Goal: Task Accomplishment & Management: Manage account settings

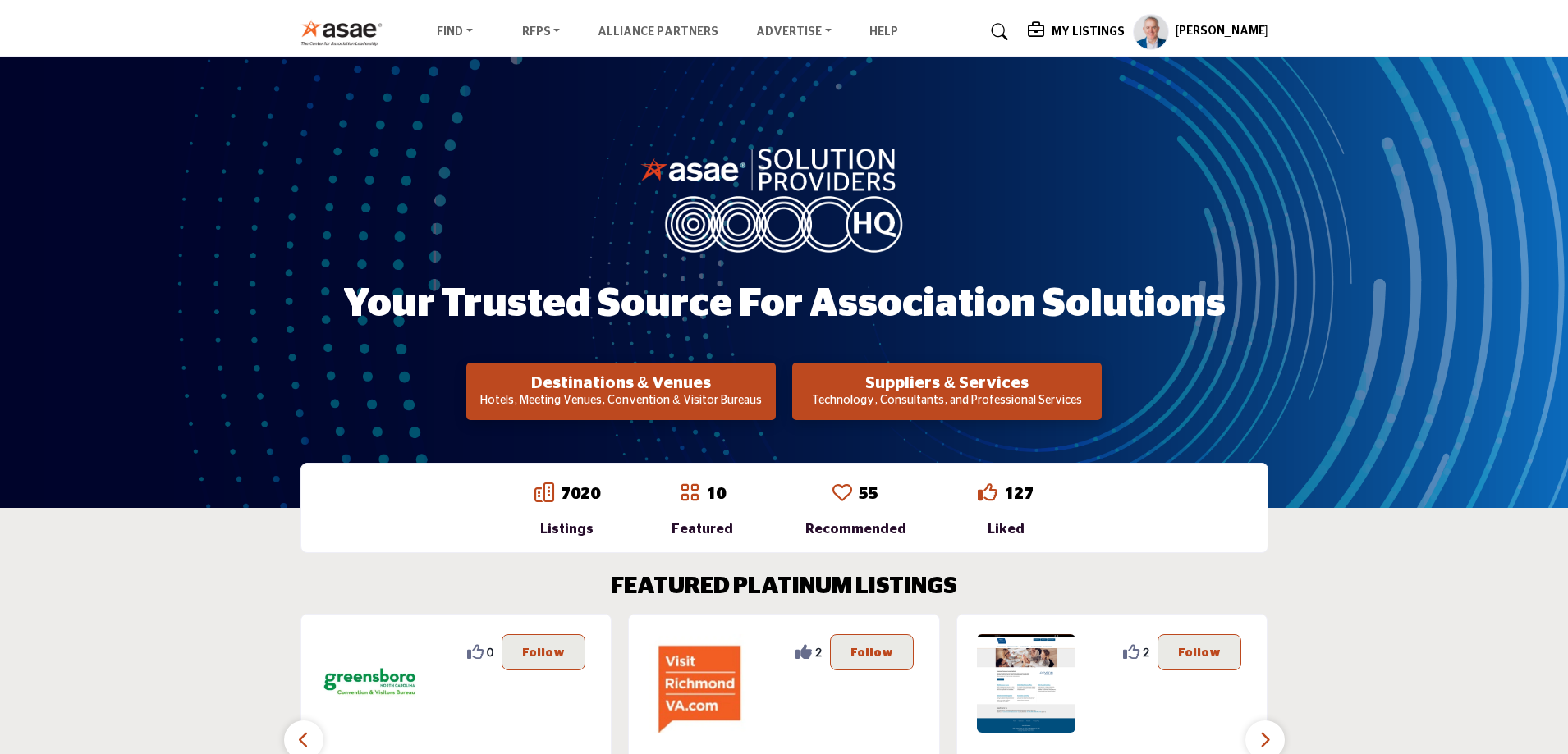
click at [1067, 29] on h5 "My Listings" at bounding box center [1088, 31] width 73 height 14
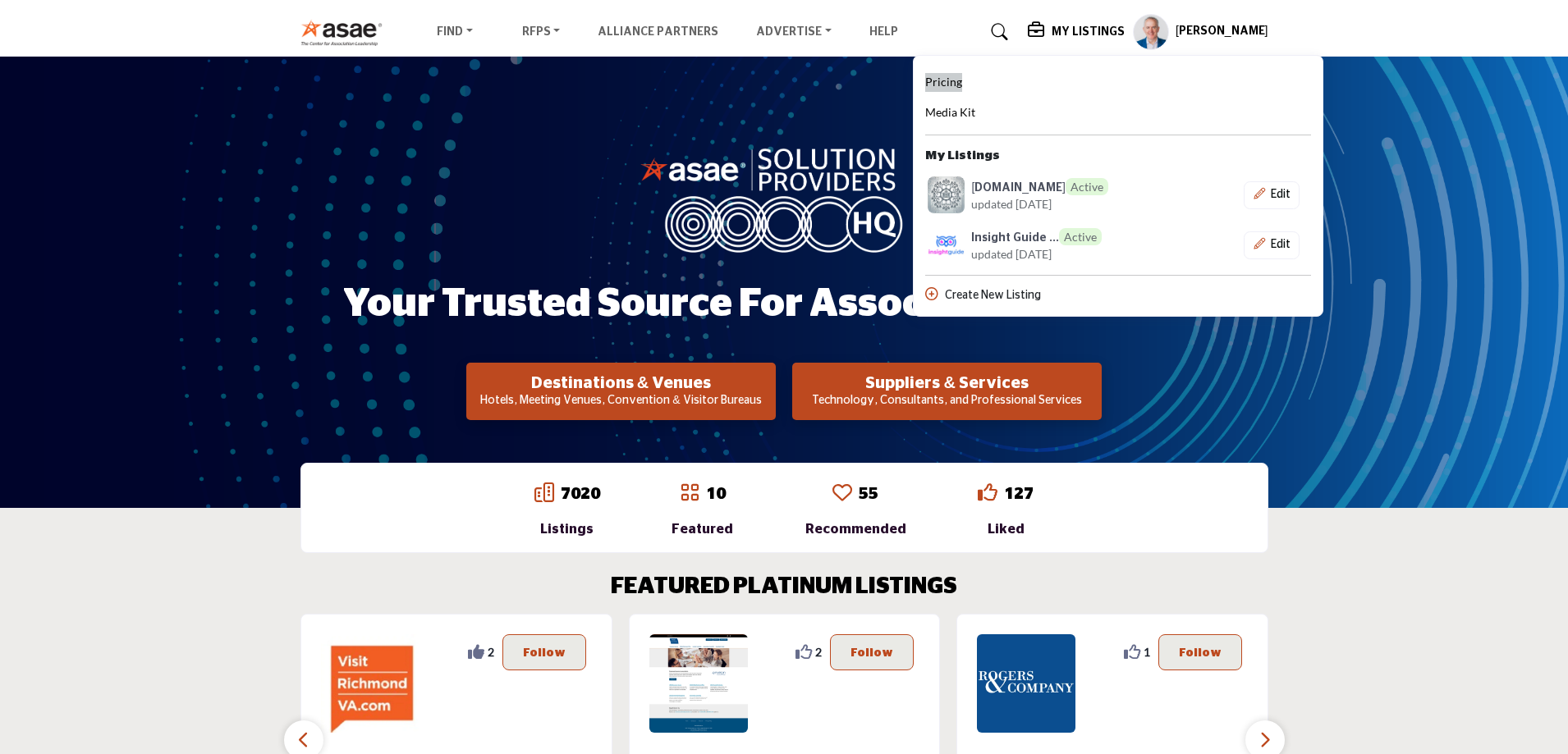
click at [956, 78] on span "Pricing" at bounding box center [943, 82] width 37 height 14
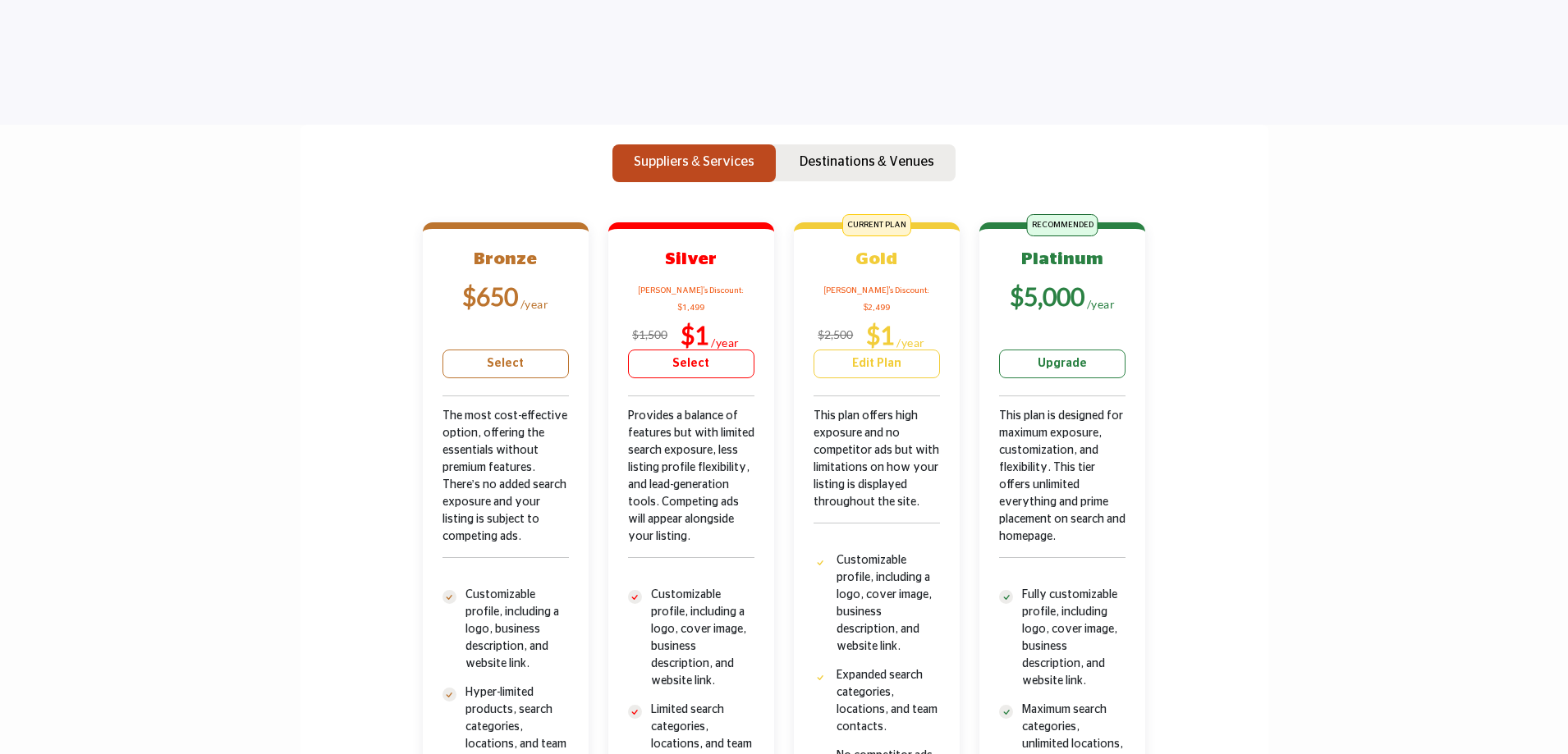
scroll to position [267, 0]
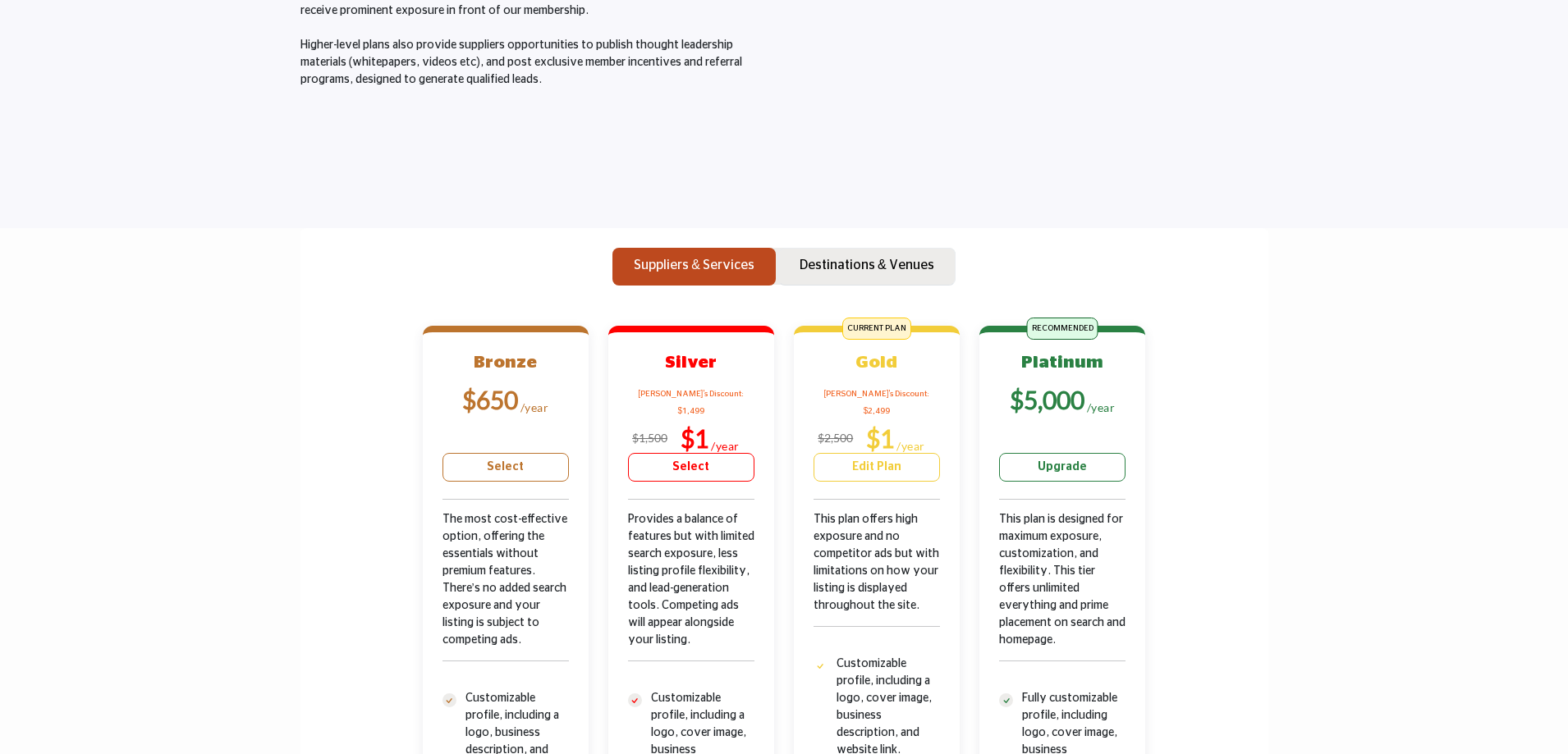
click at [884, 258] on p "Destinations & Venues" at bounding box center [867, 265] width 135 height 20
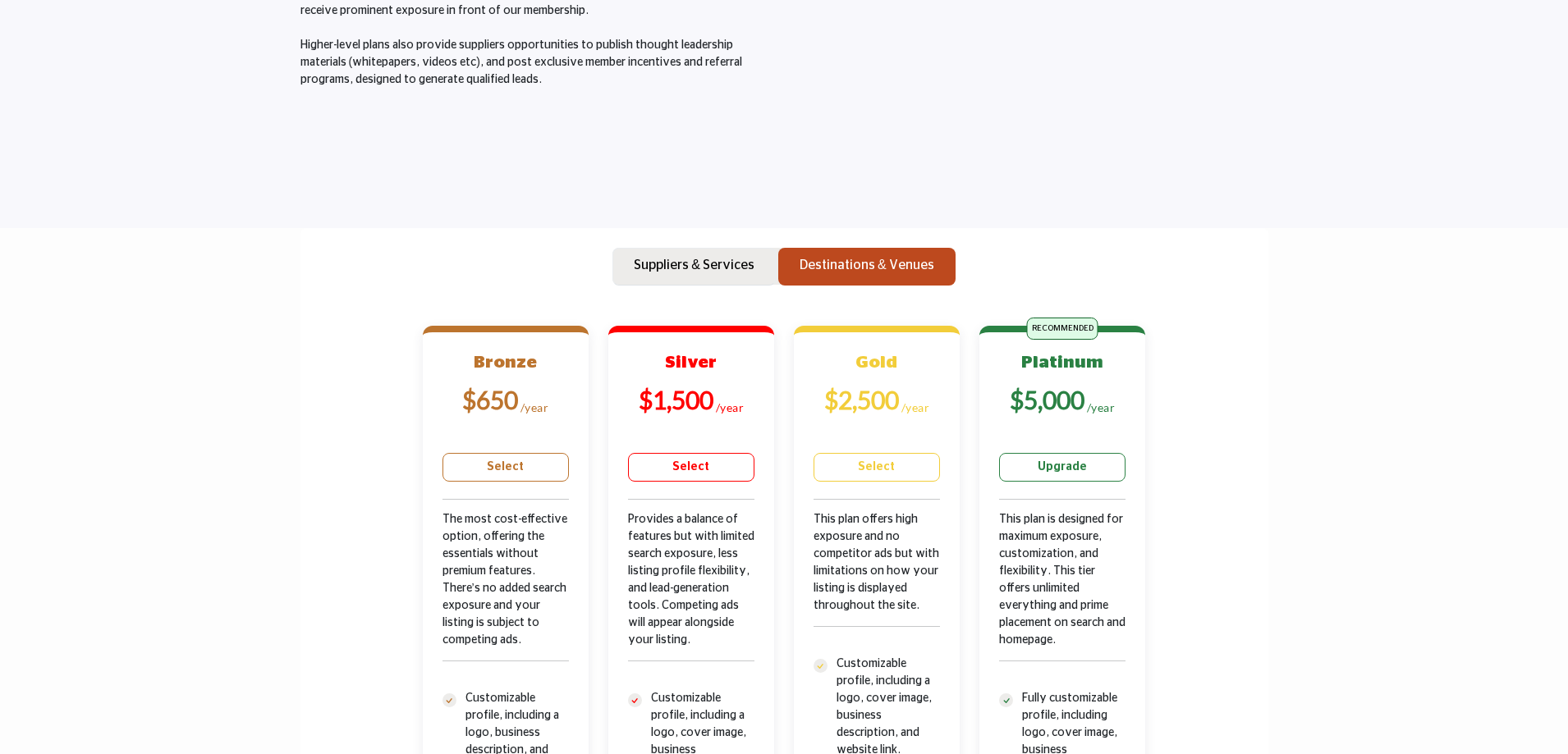
click at [736, 269] on p "Suppliers & Services" at bounding box center [694, 265] width 120 height 20
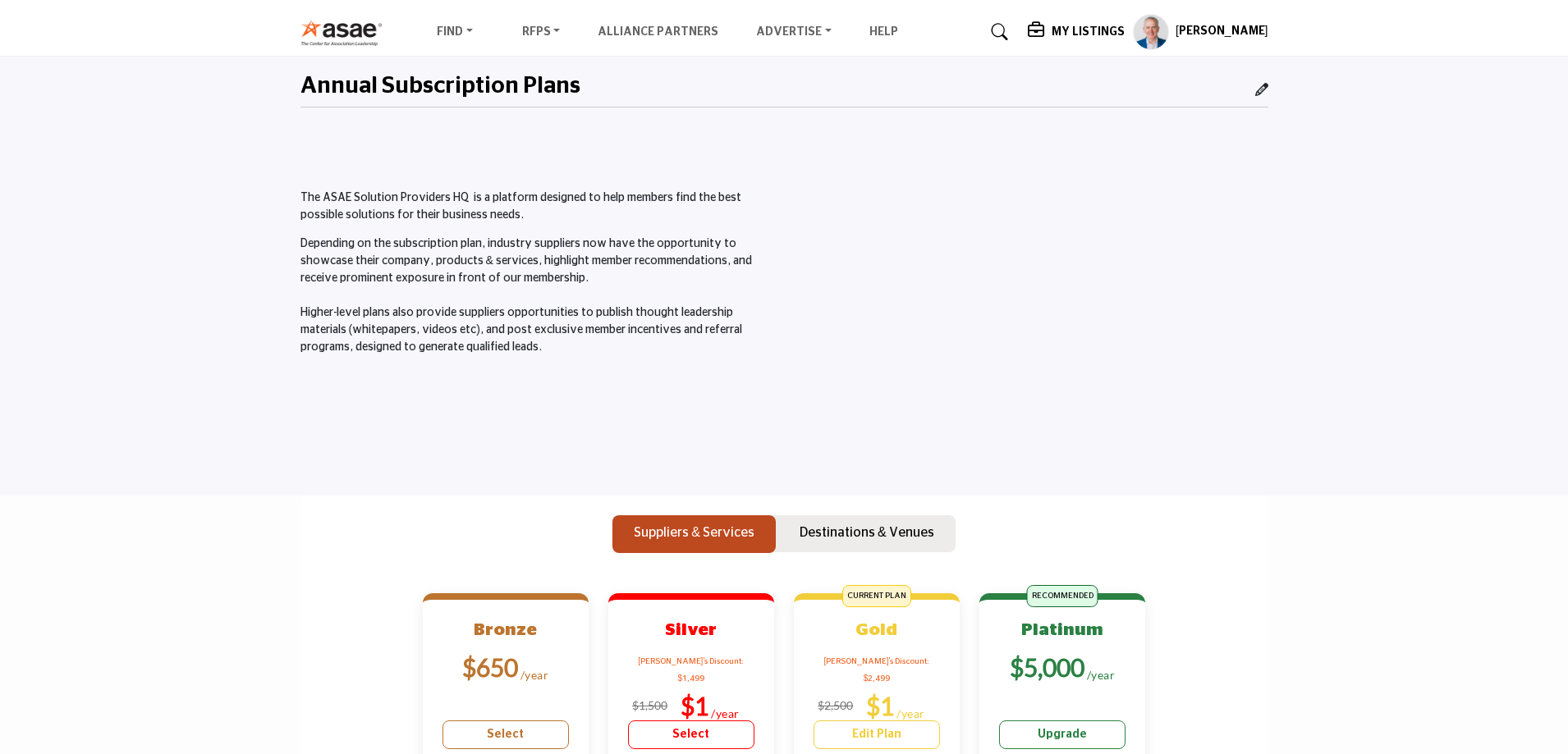
click at [1084, 33] on h5 "My Listings" at bounding box center [1088, 31] width 73 height 14
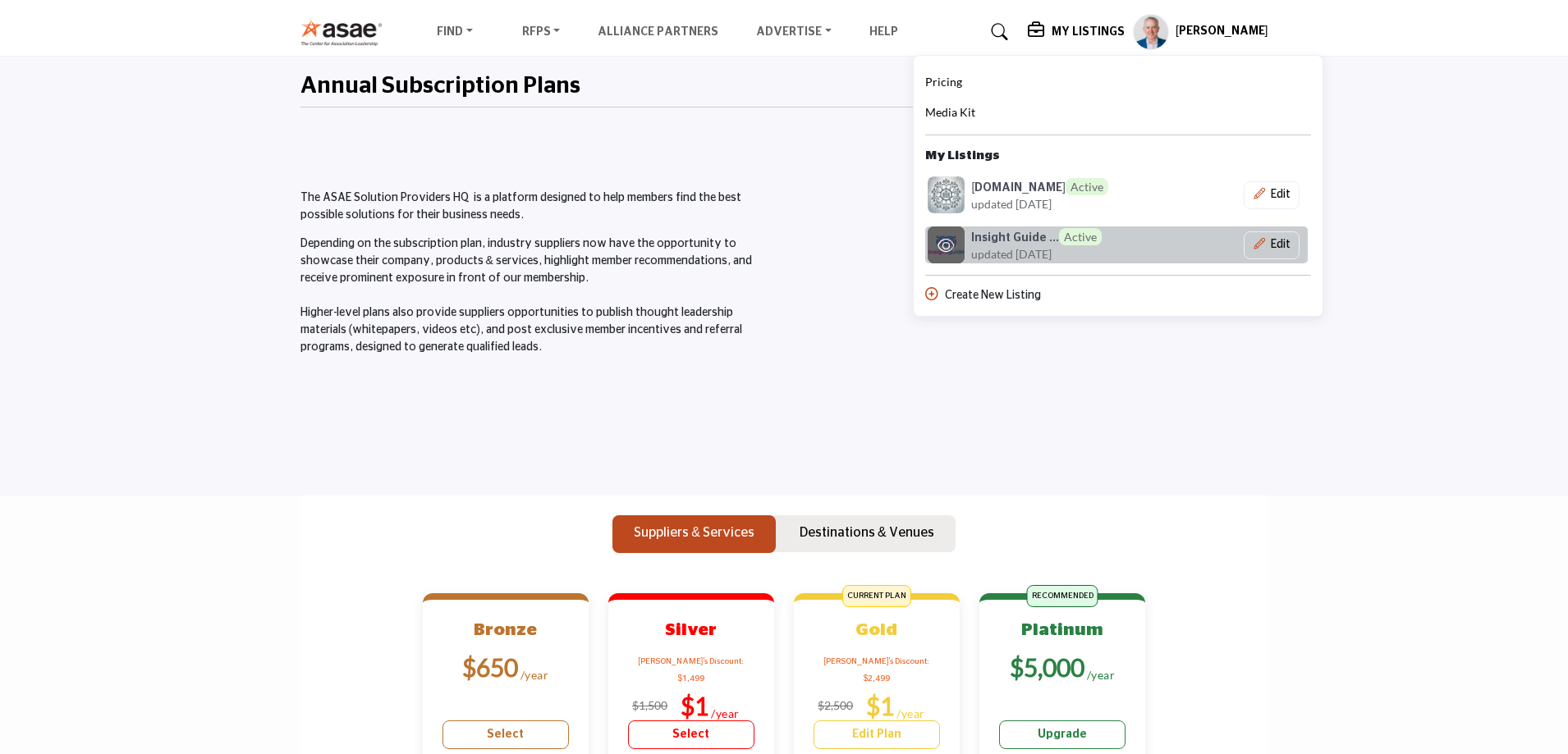
click at [1018, 241] on h6 "Insight Guide ... Active" at bounding box center [1035, 236] width 130 height 17
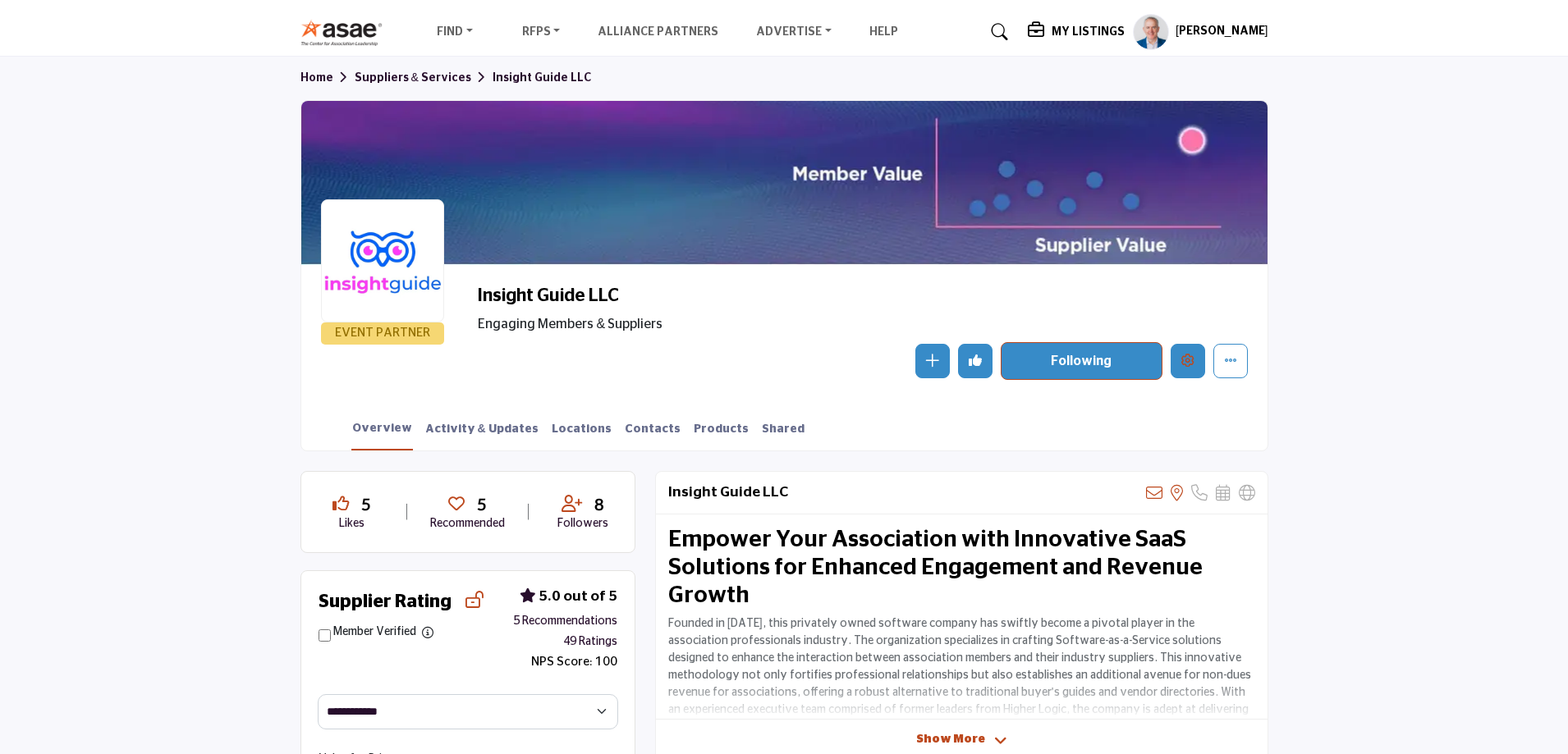
click at [1186, 364] on icon "Edit company" at bounding box center [1187, 360] width 13 height 13
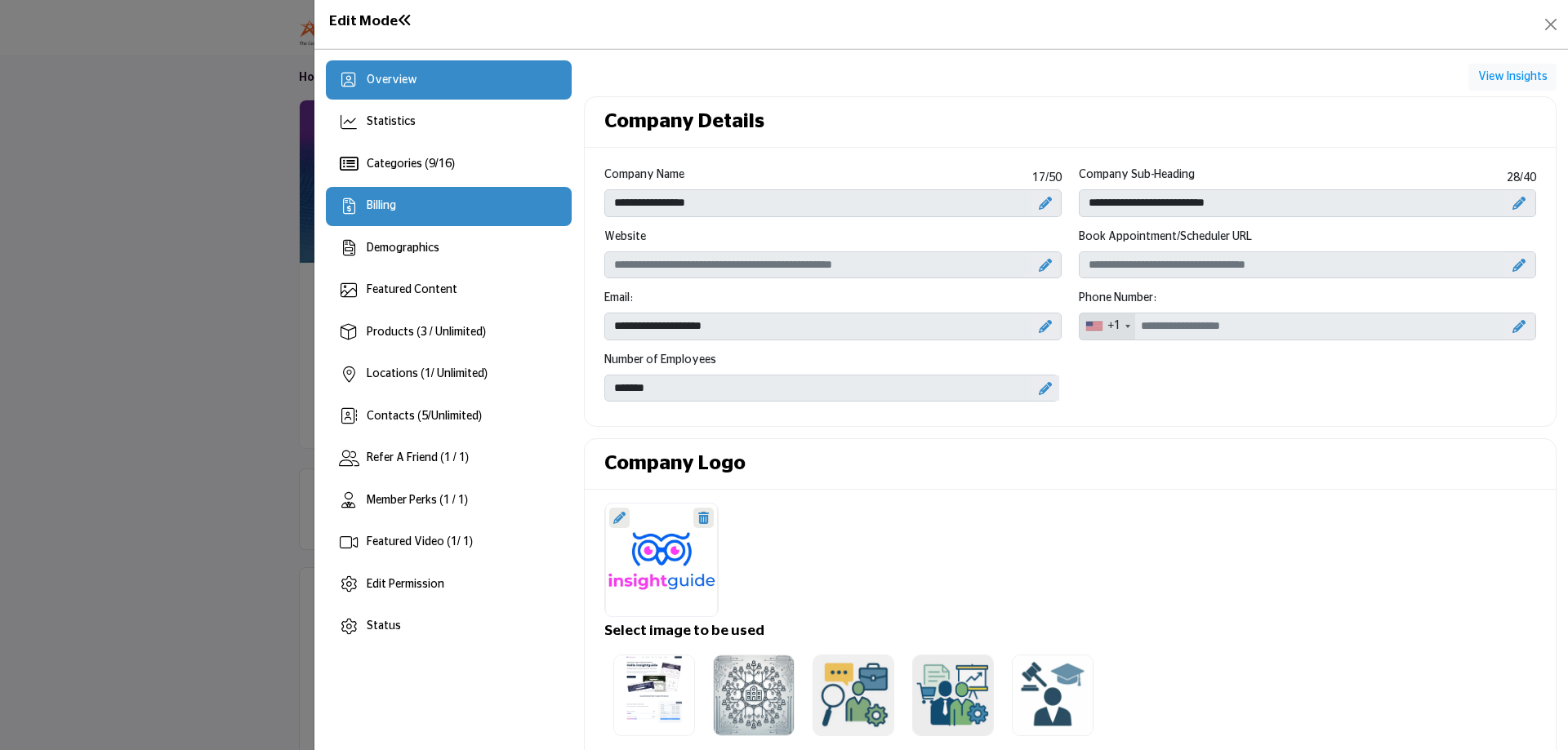
click at [393, 201] on span "Billing" at bounding box center [381, 205] width 29 height 12
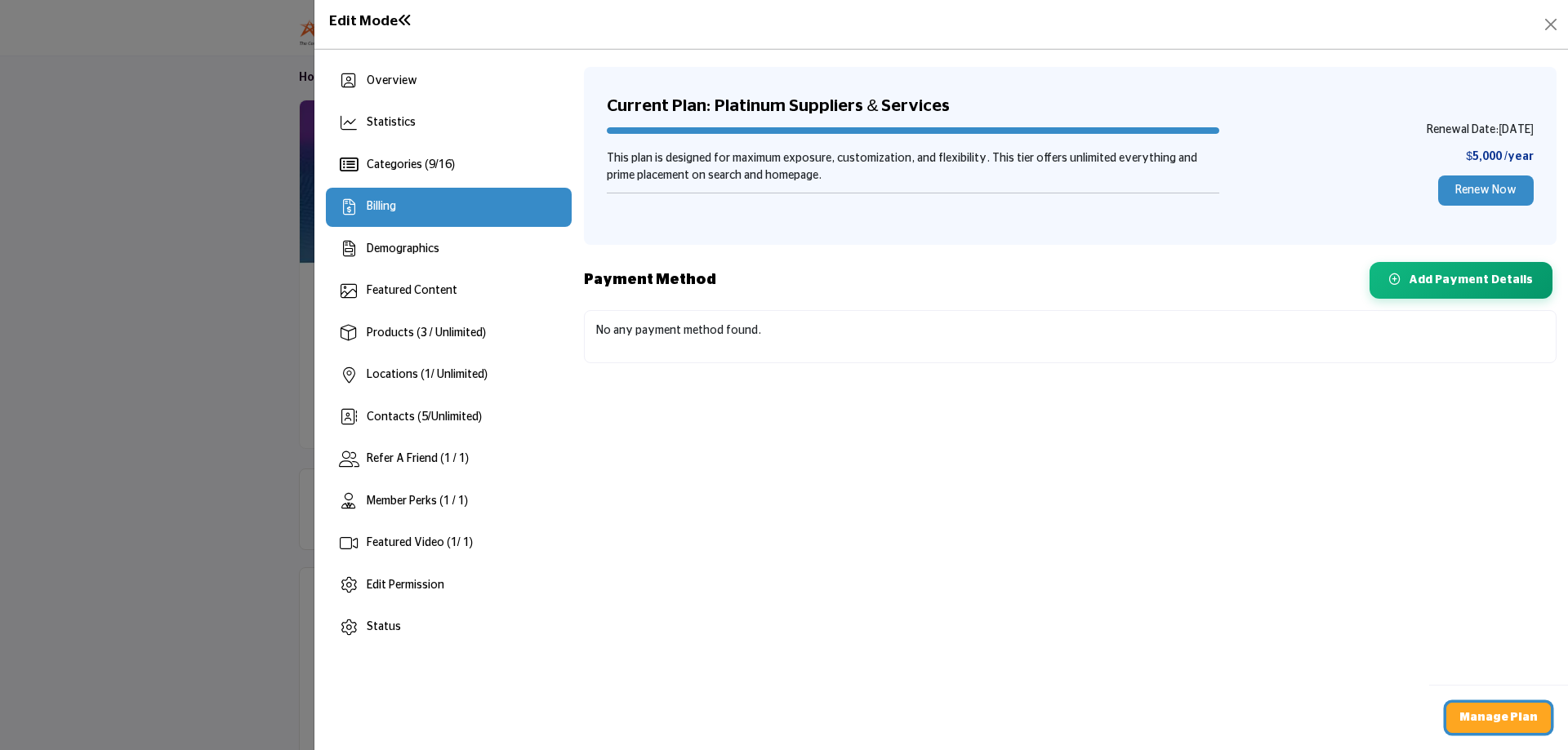
click at [1491, 715] on b "Manage Plan" at bounding box center [1498, 717] width 79 height 12
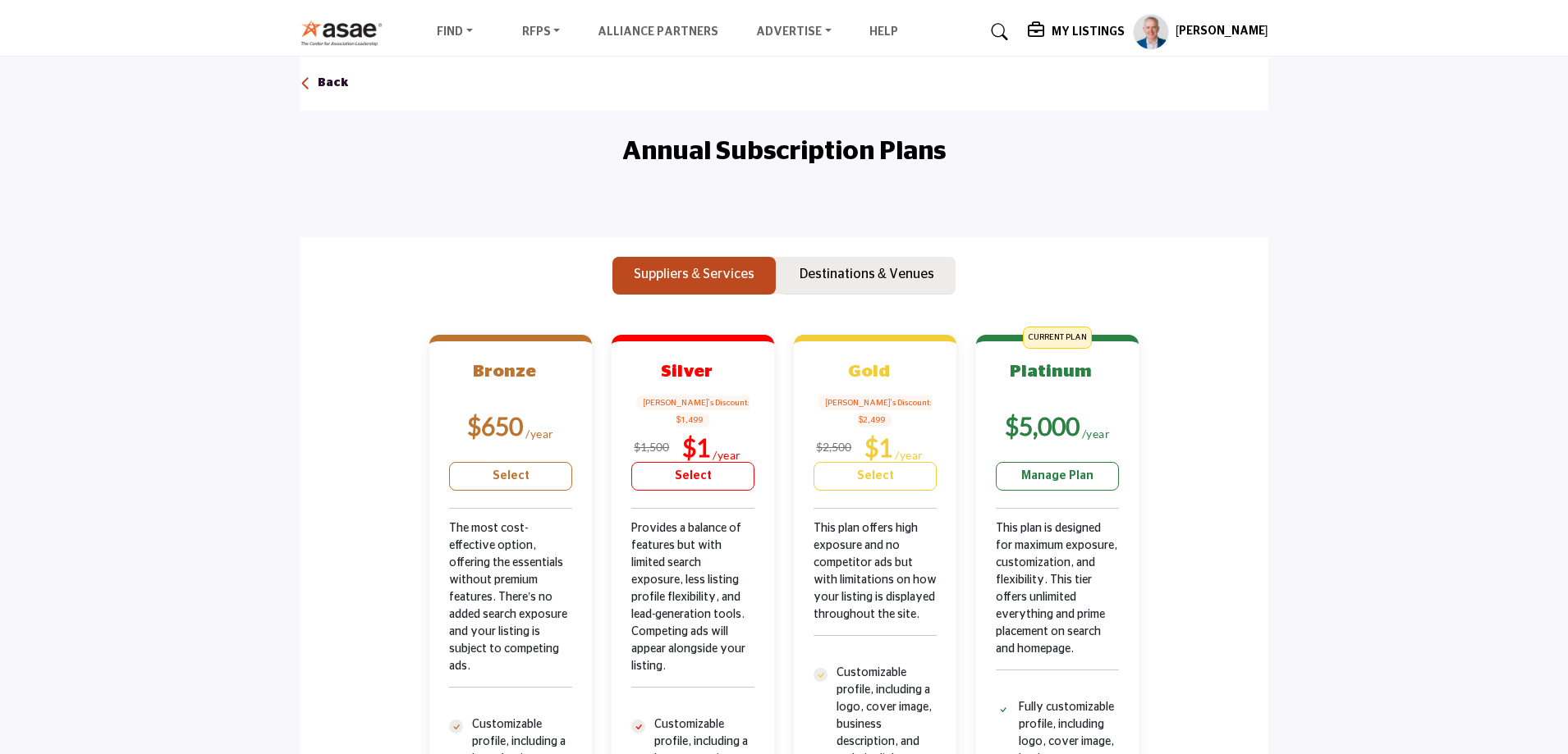
click at [835, 267] on p "Destinations & Venues" at bounding box center [867, 274] width 135 height 20
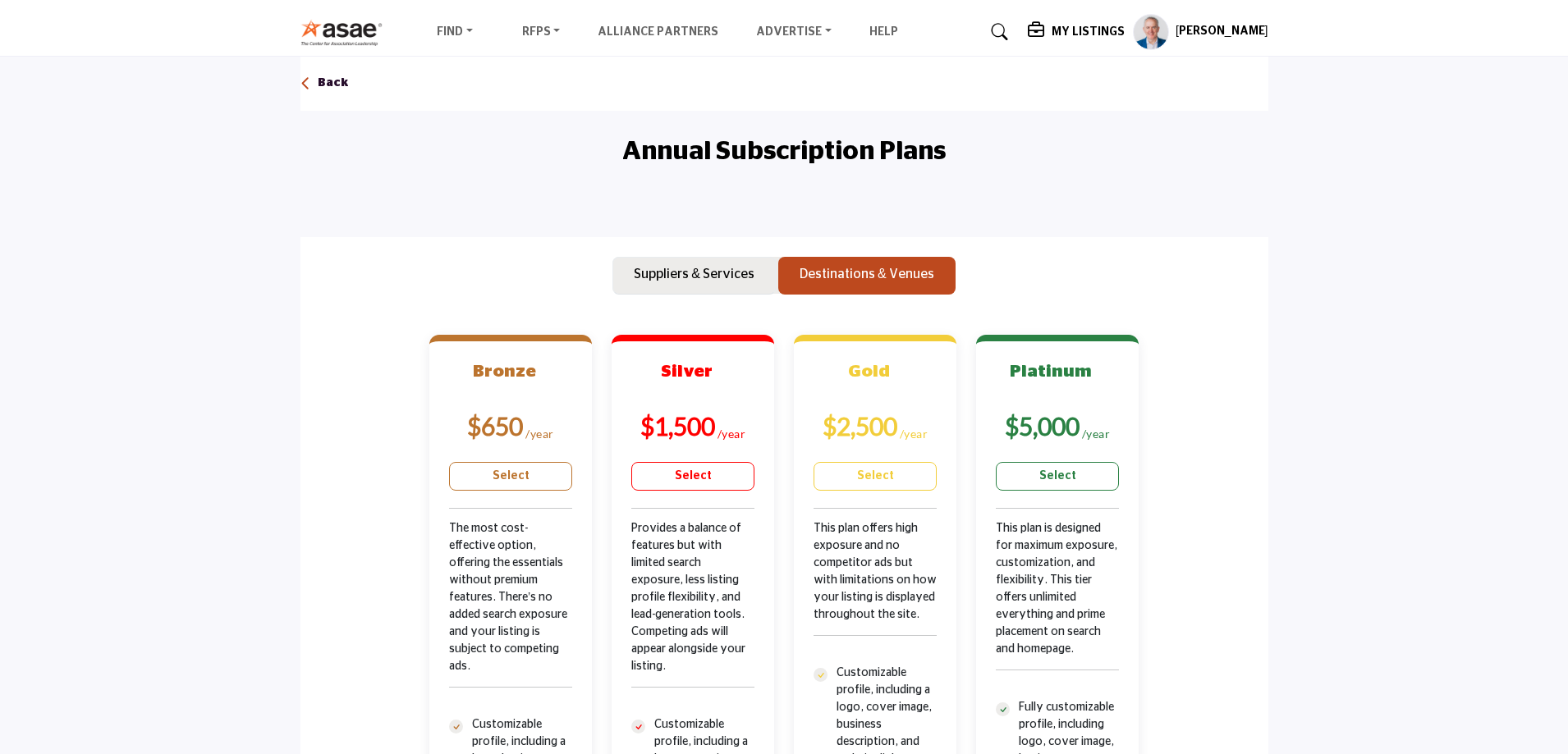
click at [699, 267] on p "Suppliers & Services" at bounding box center [694, 274] width 120 height 20
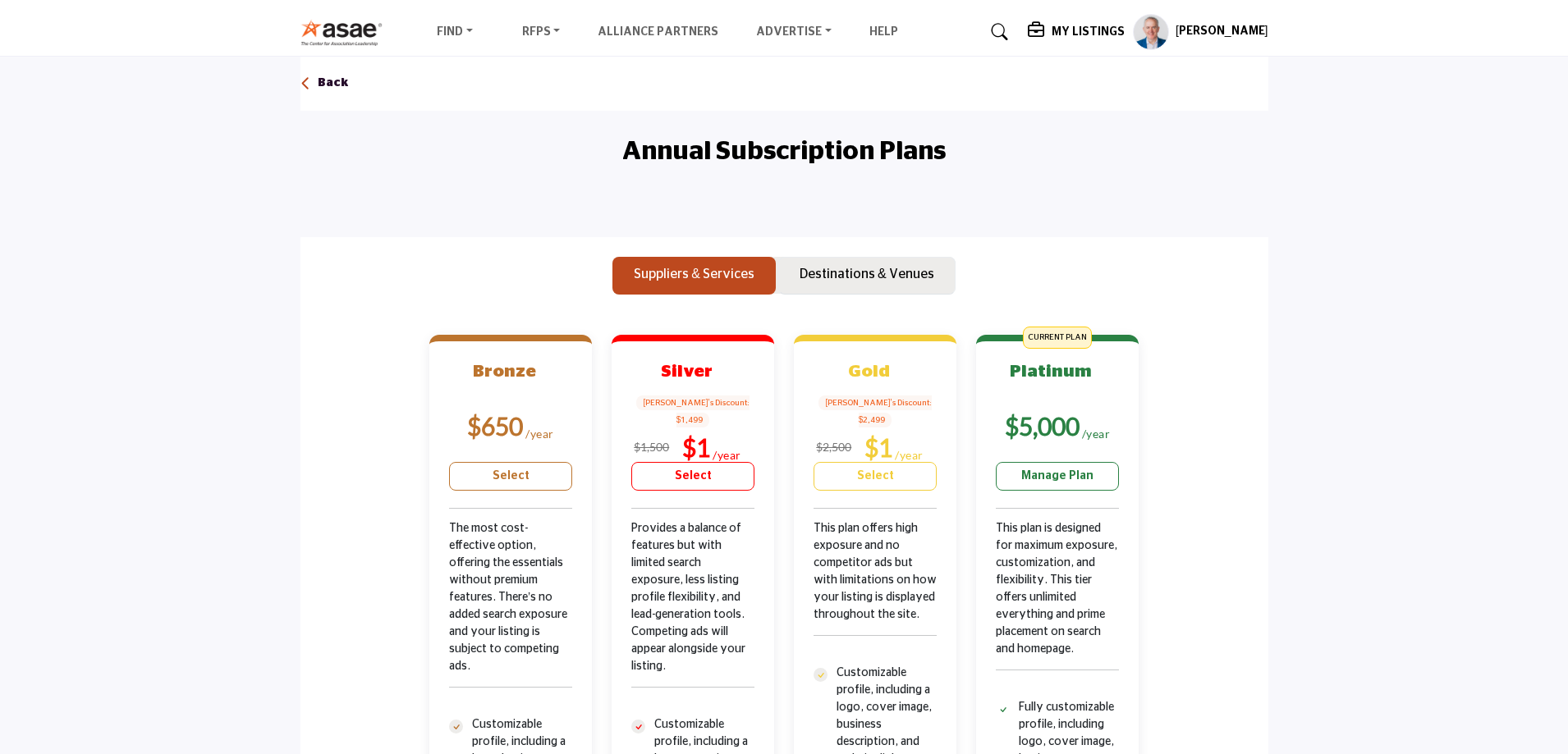
click at [857, 268] on p "Destinations & Venues" at bounding box center [867, 274] width 135 height 20
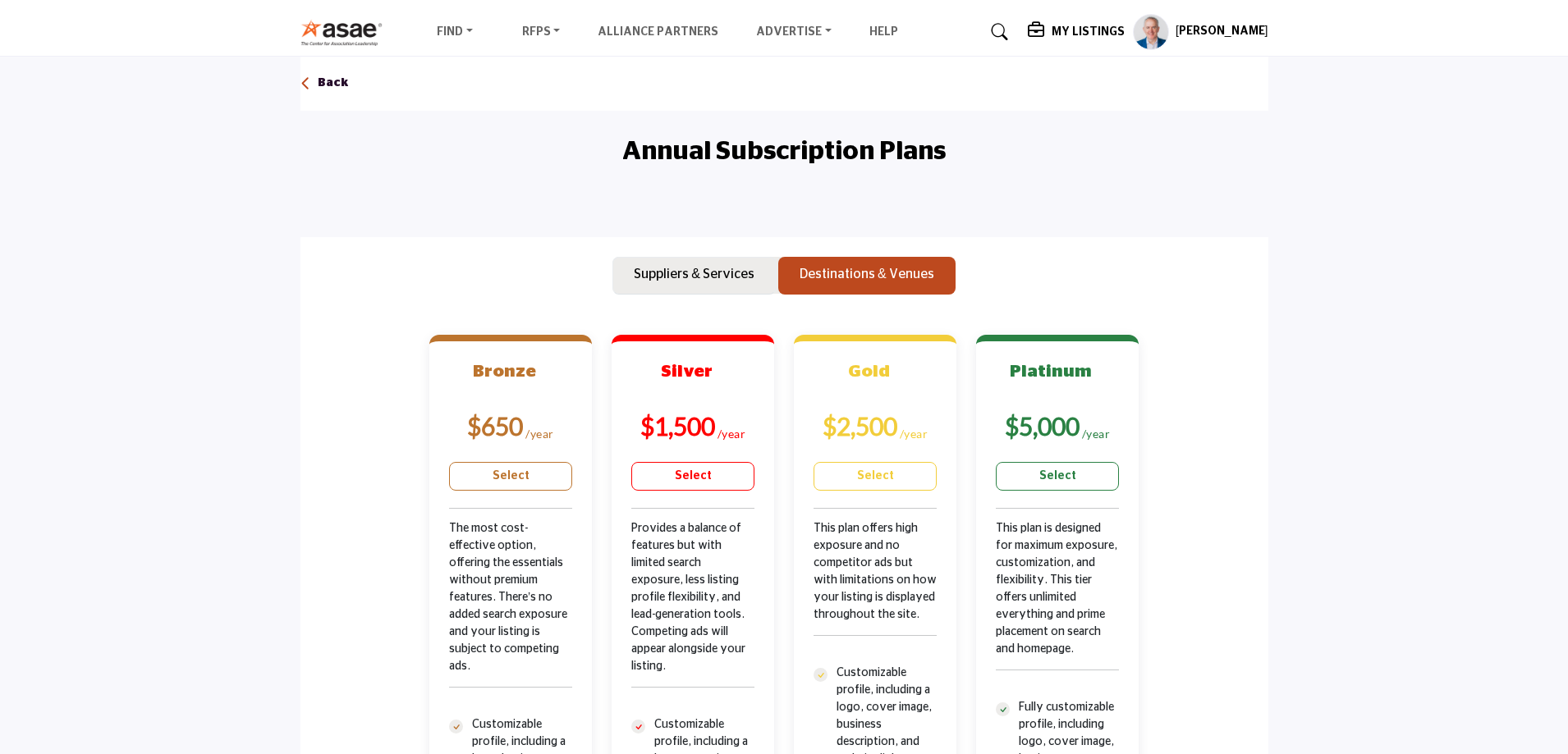
click at [718, 260] on button "Suppliers & Services" at bounding box center [694, 276] width 163 height 38
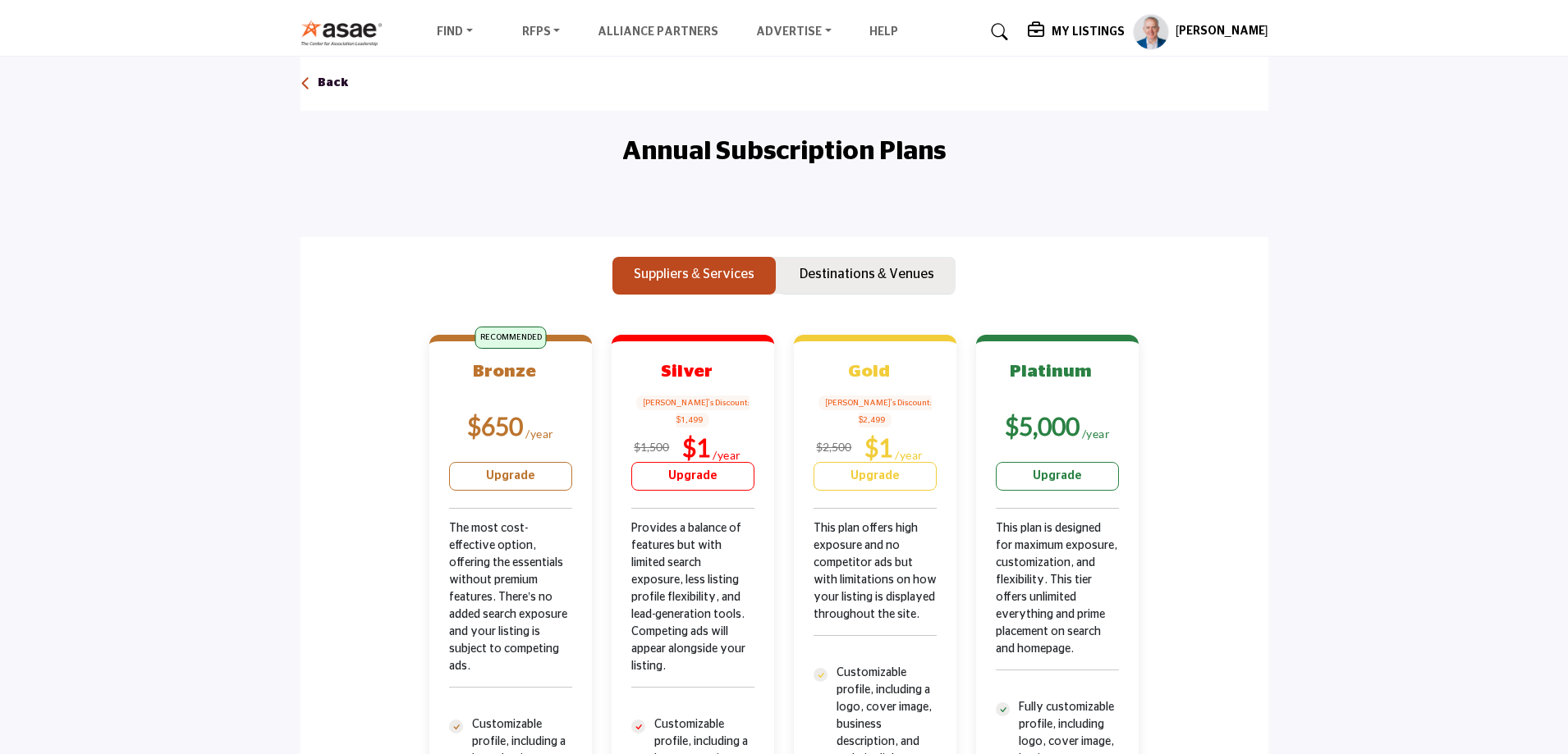
click at [890, 282] on p "Destinations & Venues" at bounding box center [867, 274] width 135 height 20
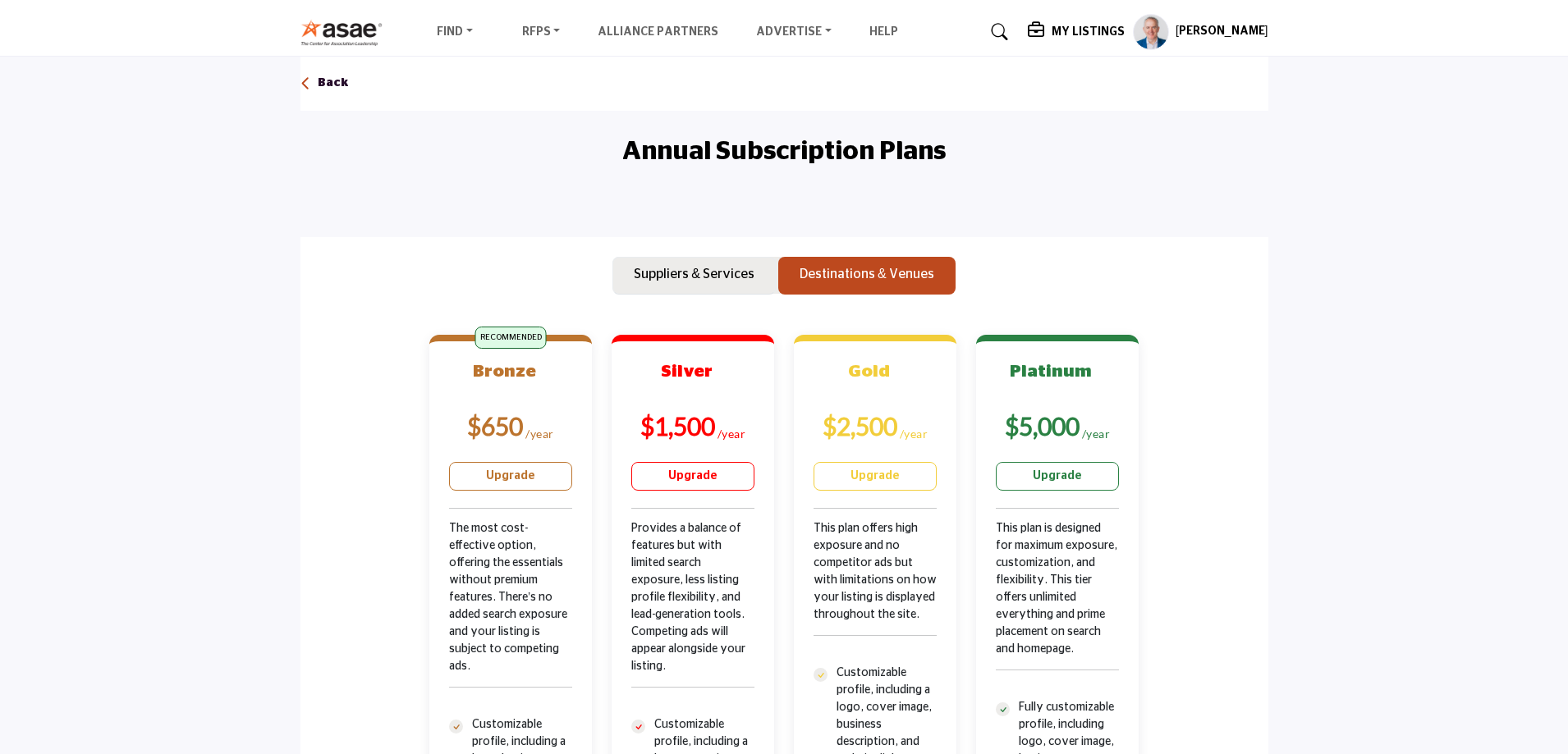
click at [728, 282] on p "Suppliers & Services" at bounding box center [694, 274] width 120 height 20
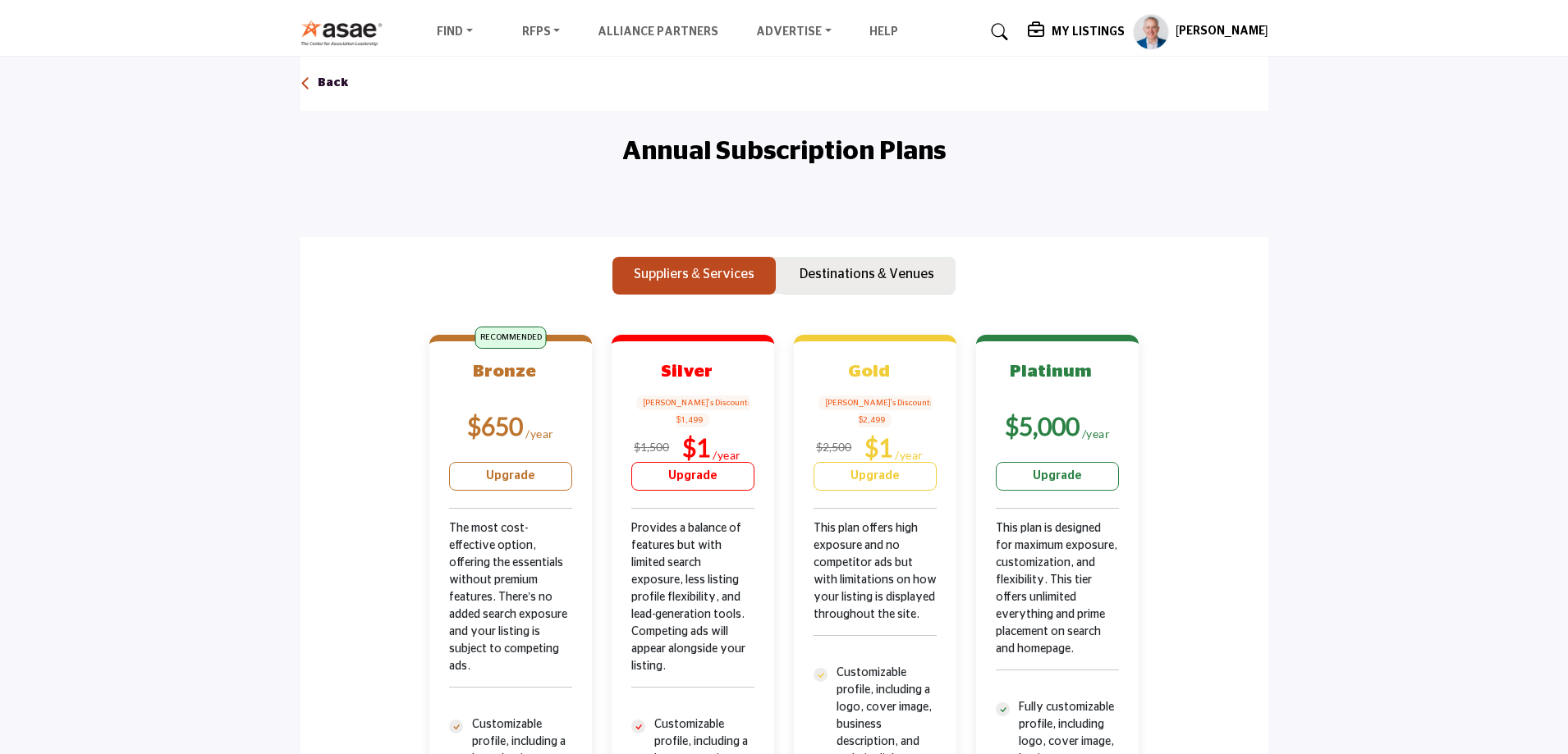
click at [876, 275] on p "Destinations & Venues" at bounding box center [867, 274] width 135 height 20
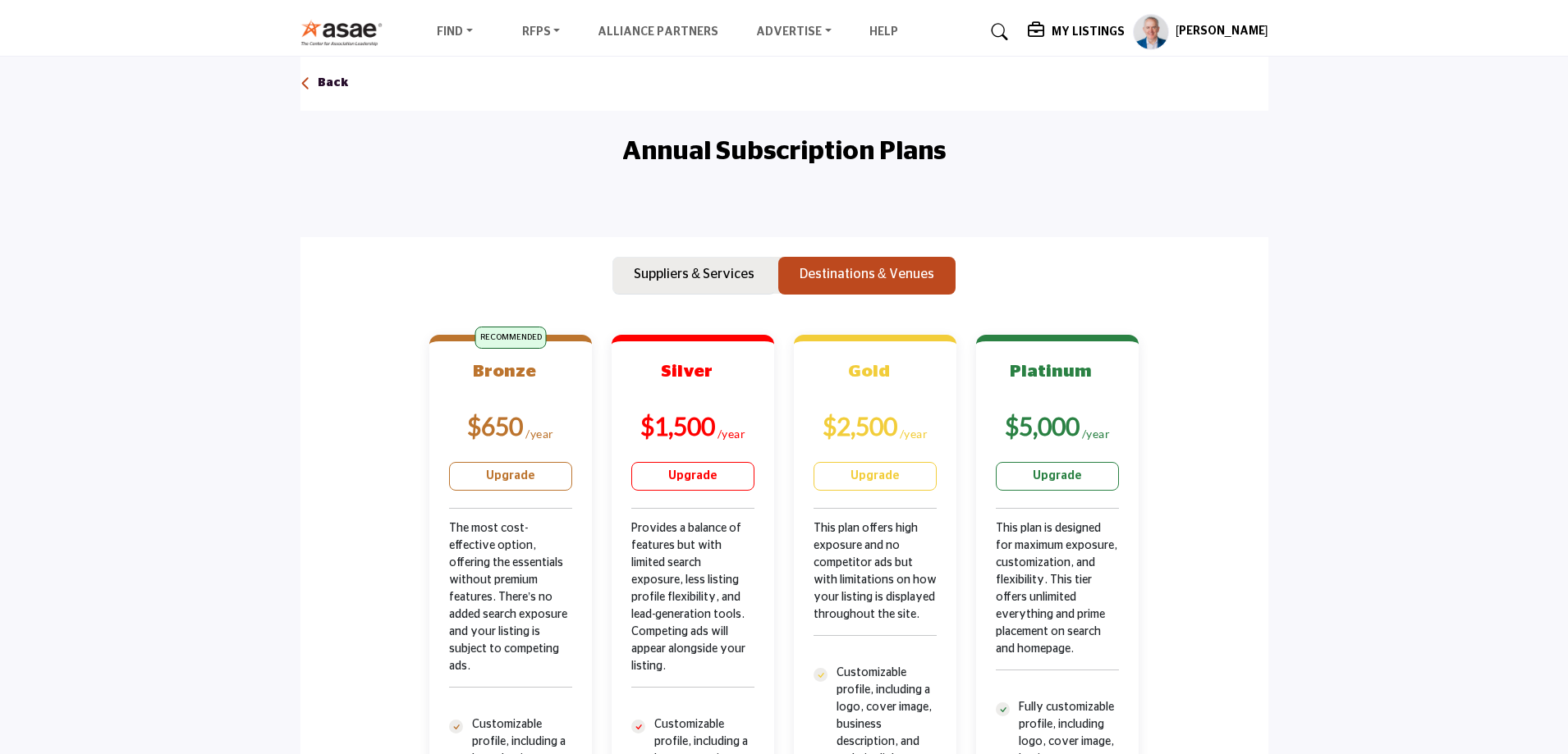
click at [745, 267] on p "Suppliers & Services" at bounding box center [694, 274] width 120 height 20
